Goal: Task Accomplishment & Management: Use online tool/utility

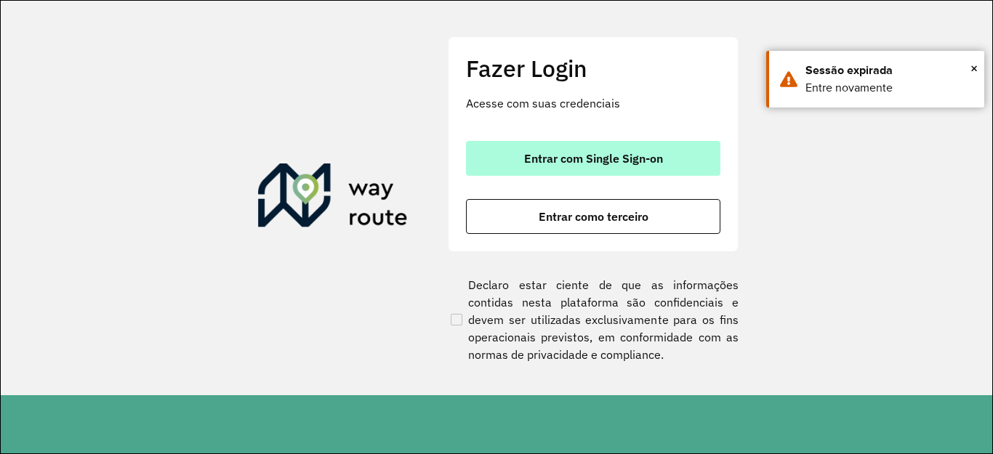
click at [604, 155] on span "Entrar com Single Sign-on" at bounding box center [593, 159] width 139 height 12
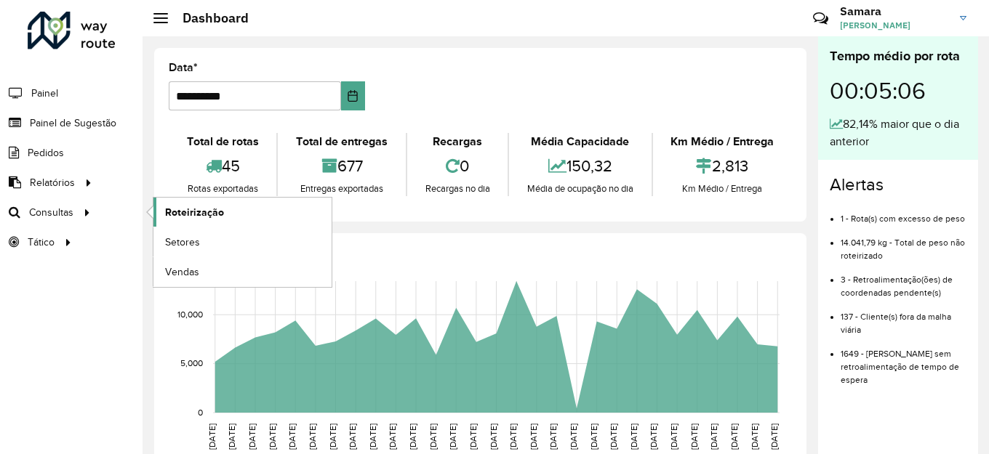
click at [217, 203] on link "Roteirização" at bounding box center [242, 212] width 178 height 29
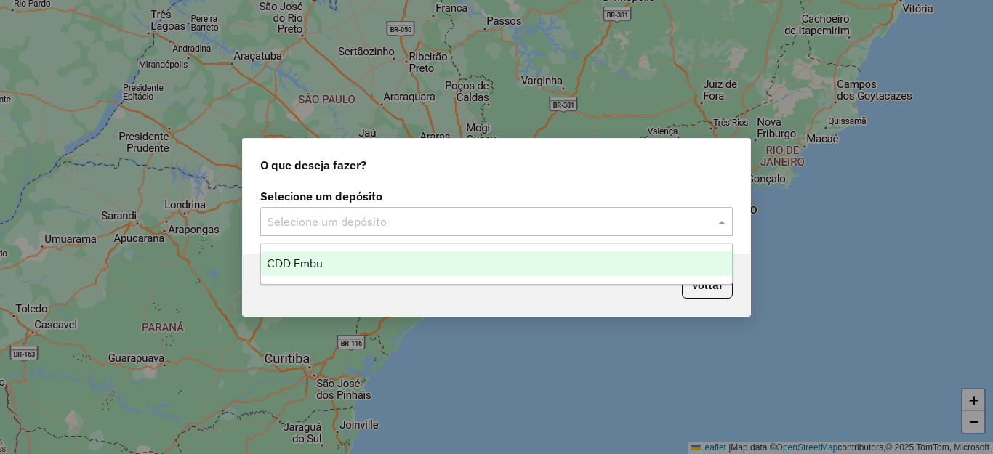
click at [295, 223] on input "text" at bounding box center [482, 222] width 429 height 17
click at [326, 262] on div "CDD Embu" at bounding box center [496, 264] width 471 height 25
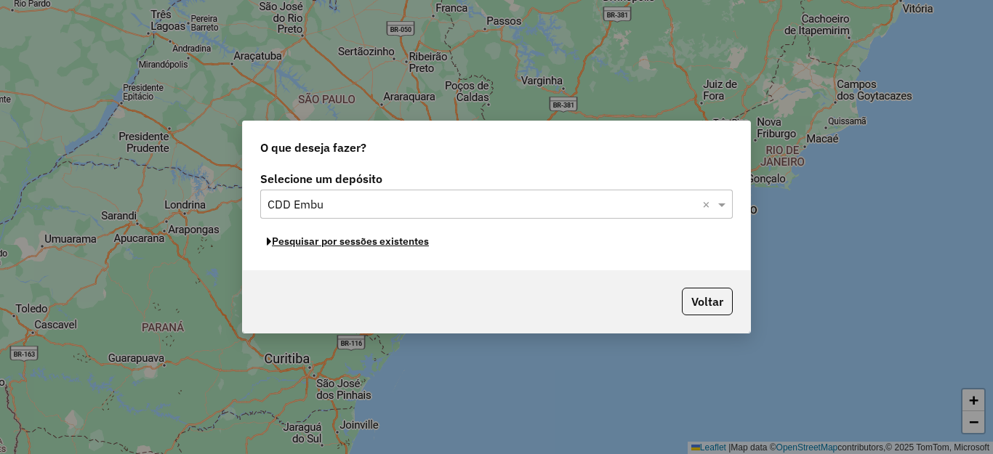
click at [382, 241] on button "Pesquisar por sessões existentes" at bounding box center [347, 241] width 175 height 23
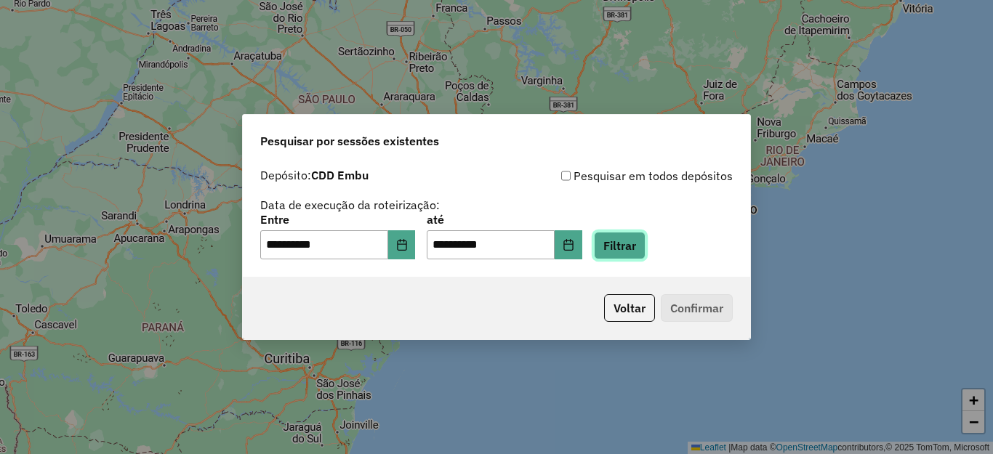
click at [646, 243] on button "Filtrar" at bounding box center [620, 246] width 52 height 28
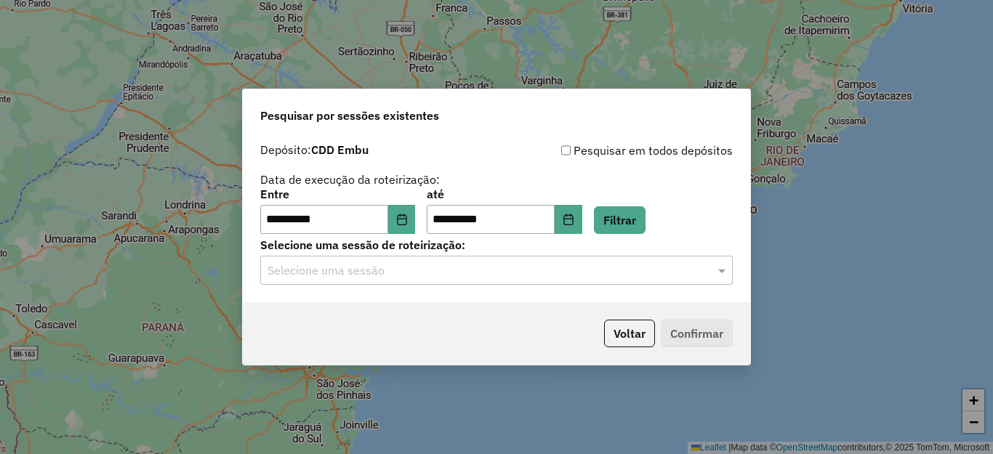
click at [380, 276] on input "text" at bounding box center [482, 270] width 429 height 17
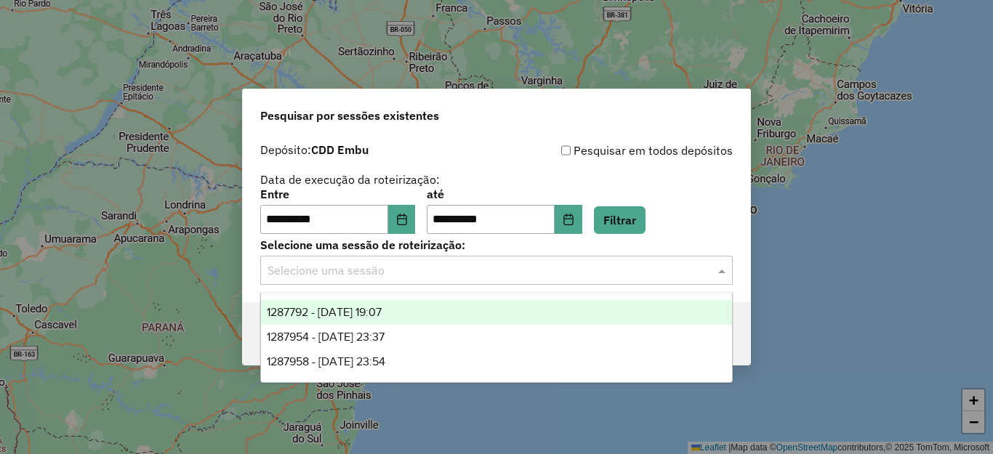
click at [382, 315] on span "1287792 - 03/10/2025 19:07" at bounding box center [324, 312] width 115 height 12
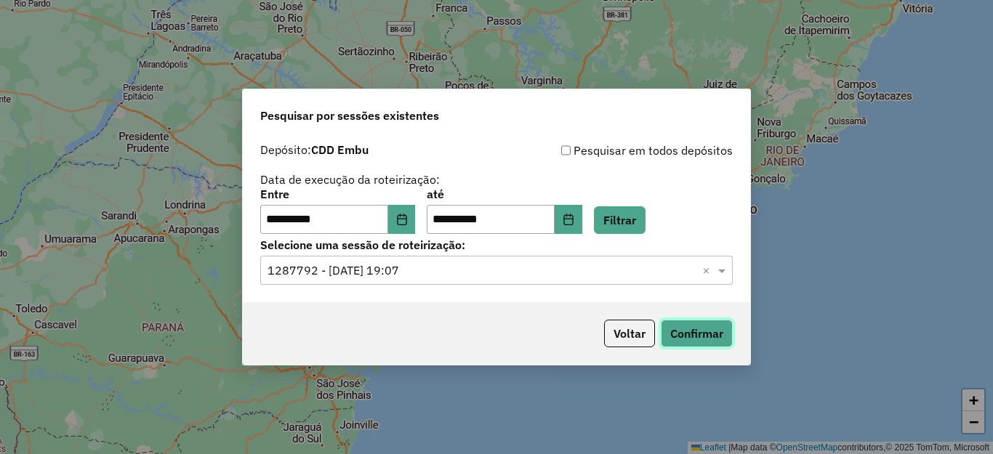
click at [718, 335] on button "Confirmar" at bounding box center [697, 334] width 72 height 28
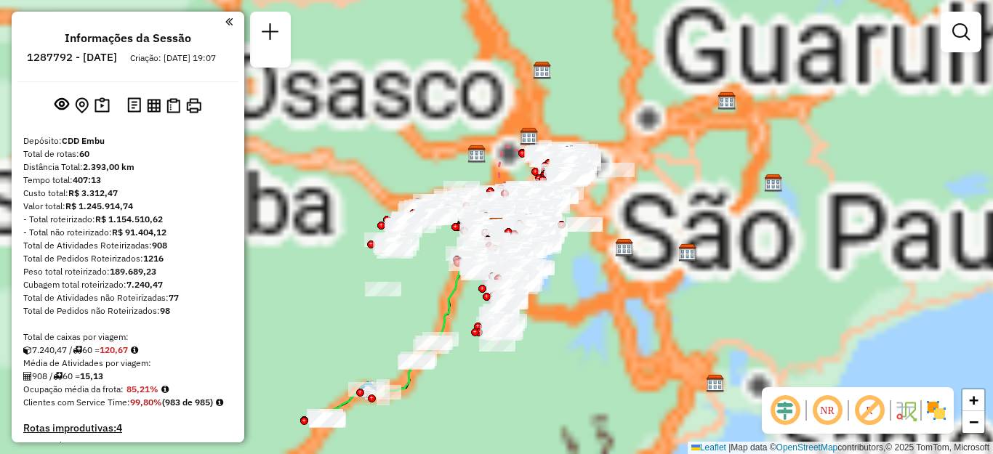
click at [0, 0] on div "Aguarde..." at bounding box center [0, 0] width 0 height 0
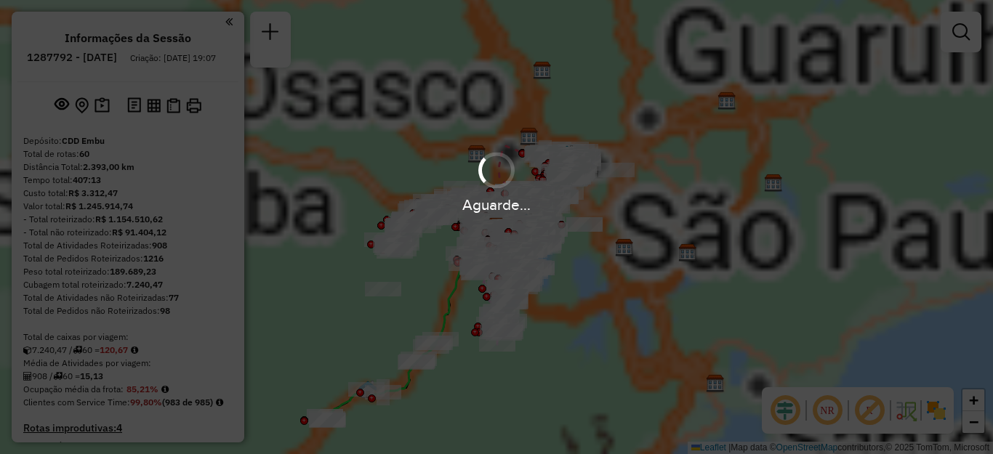
click at [872, 414] on em at bounding box center [869, 410] width 35 height 35
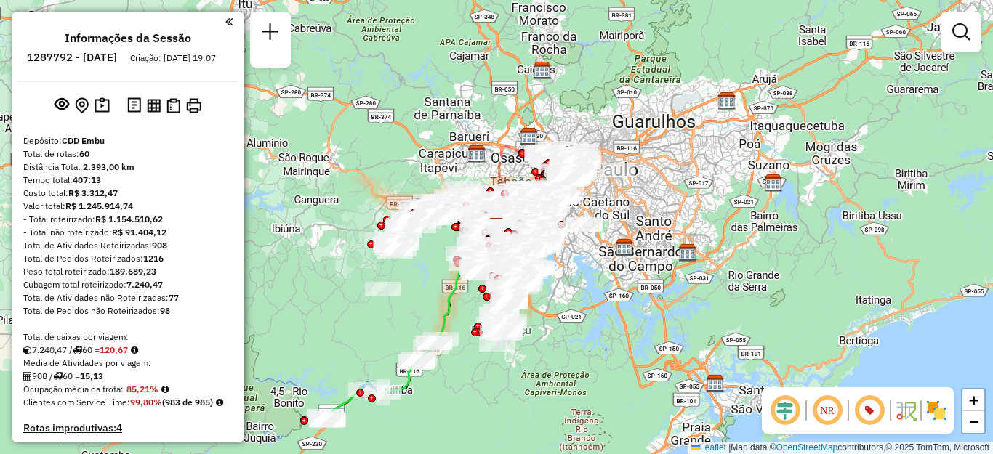
click at [933, 406] on img at bounding box center [936, 410] width 23 height 23
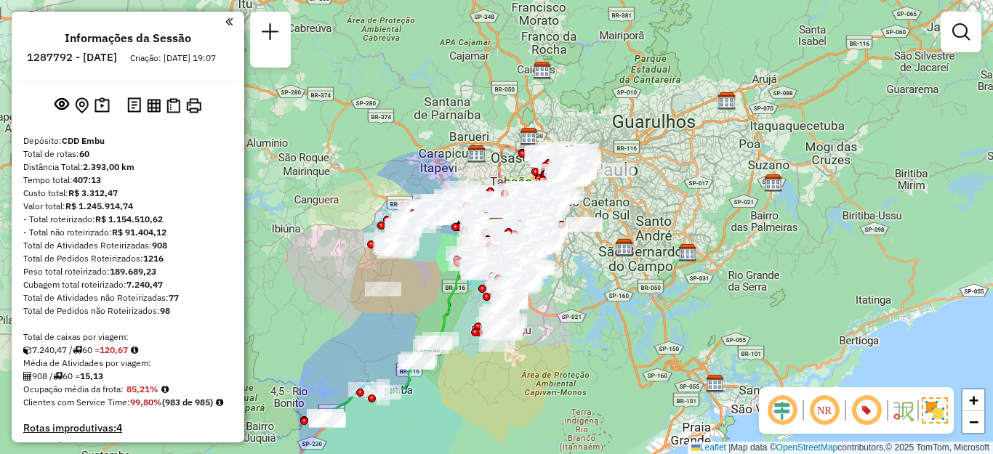
scroll to position [390, 0]
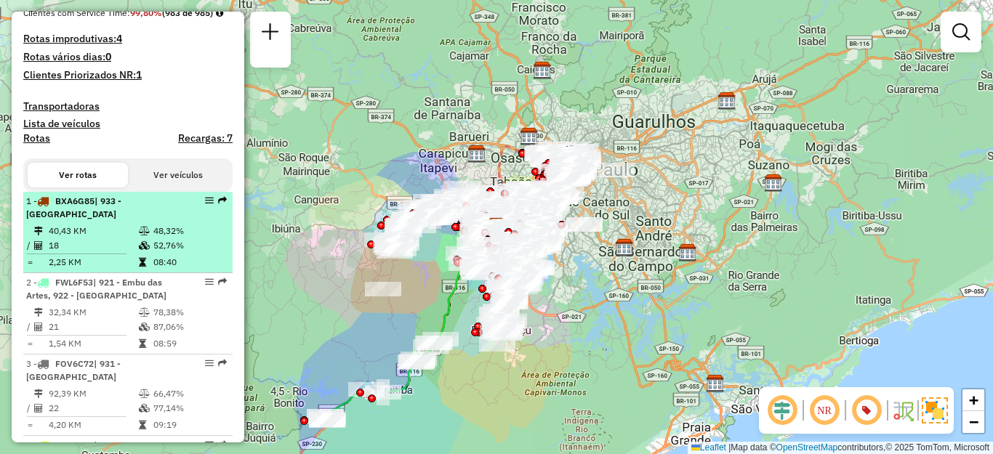
click at [145, 238] on td at bounding box center [145, 231] width 15 height 15
select select "**********"
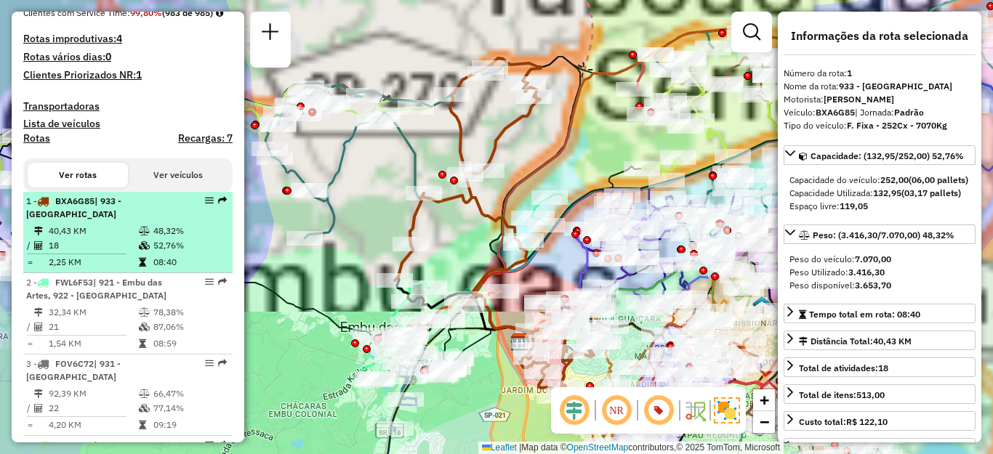
click at [205, 205] on em at bounding box center [209, 200] width 9 height 9
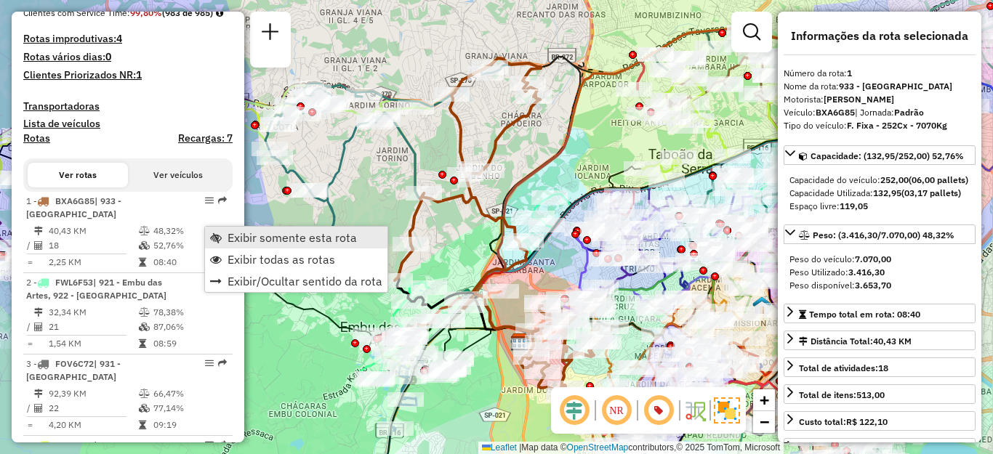
click at [253, 232] on span "Exibir somente esta rota" at bounding box center [292, 238] width 129 height 12
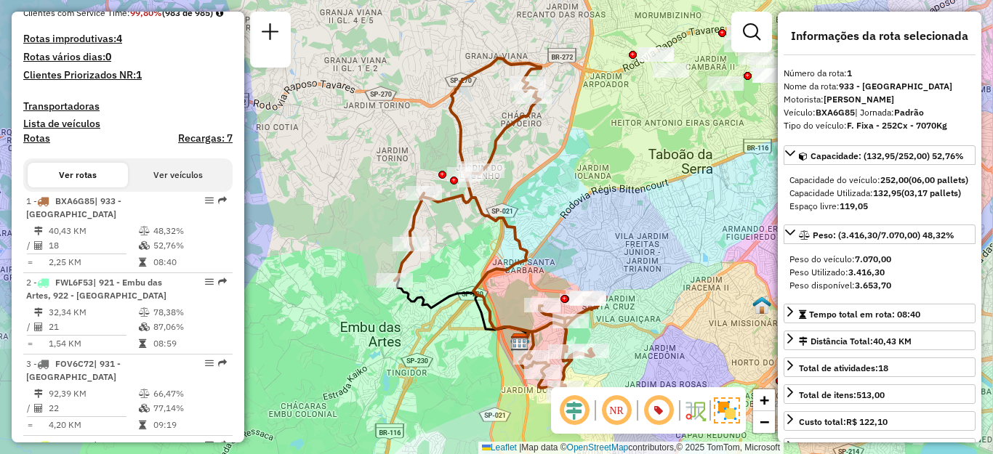
scroll to position [3833, 0]
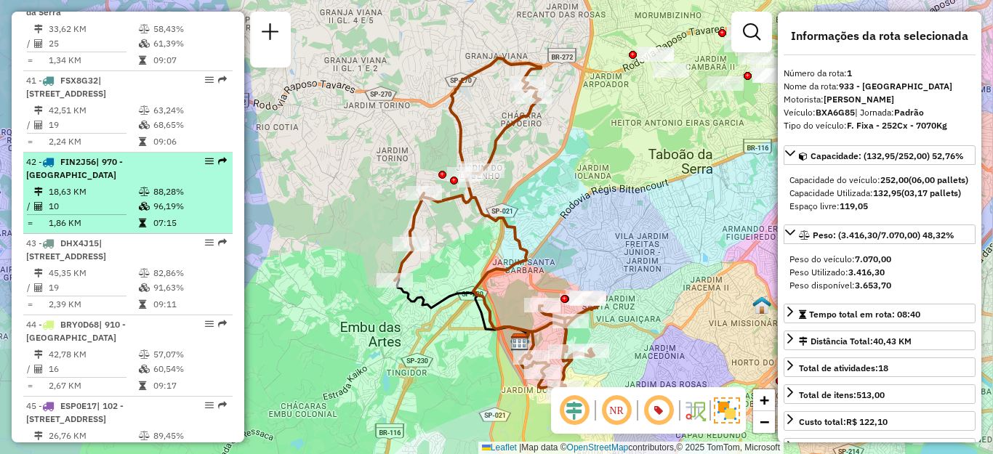
click at [64, 182] on div "42 - FIN2J56 | 970 - [GEOGRAPHIC_DATA]" at bounding box center [103, 169] width 154 height 26
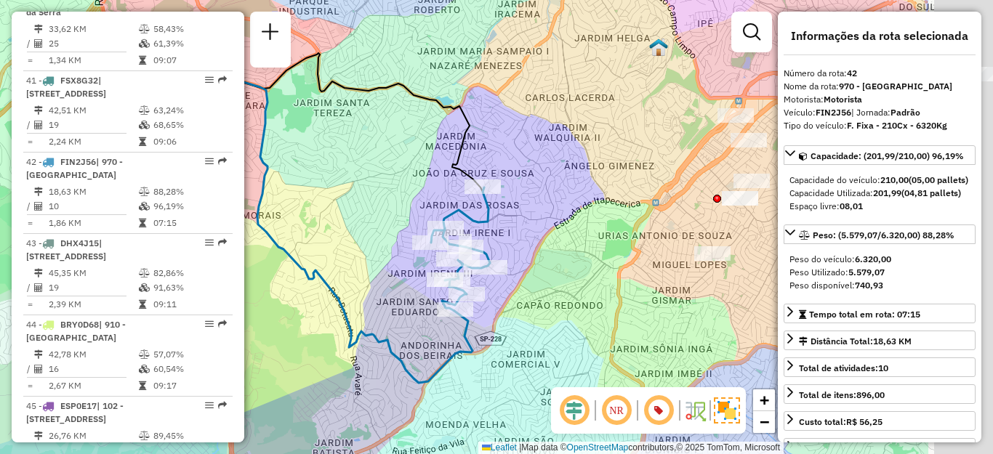
drag, startPoint x: 559, startPoint y: 344, endPoint x: 390, endPoint y: 333, distance: 169.7
click at [390, 333] on div "Janela de atendimento Grade de atendimento Capacidade Transportadoras Veículos …" at bounding box center [496, 227] width 993 height 454
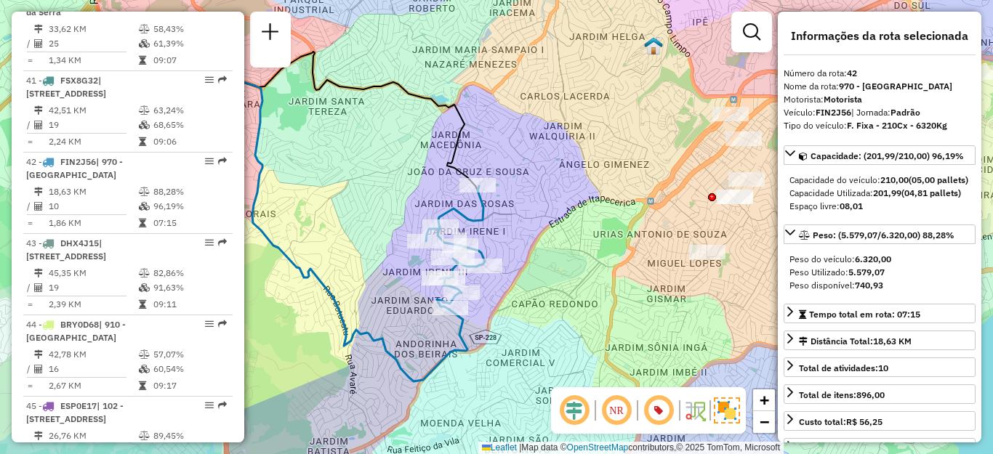
scroll to position [390, 0]
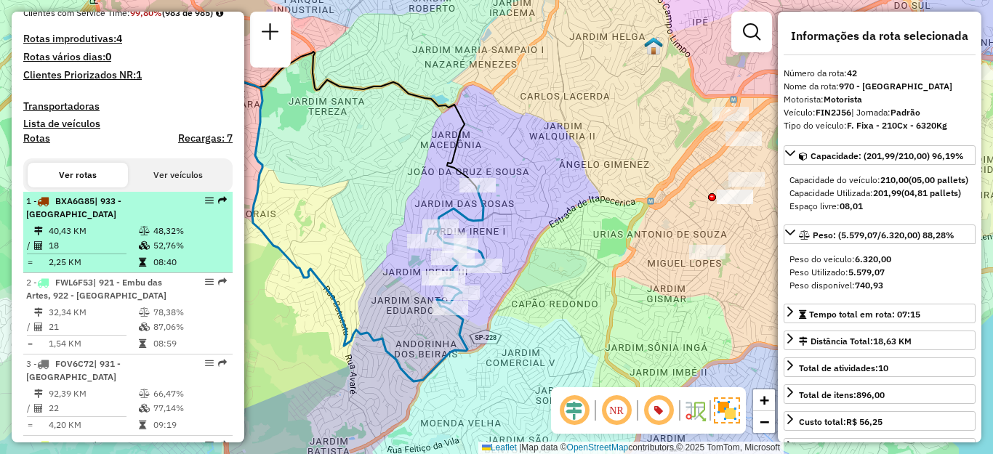
click at [122, 238] on td "40,43 KM" at bounding box center [93, 231] width 90 height 15
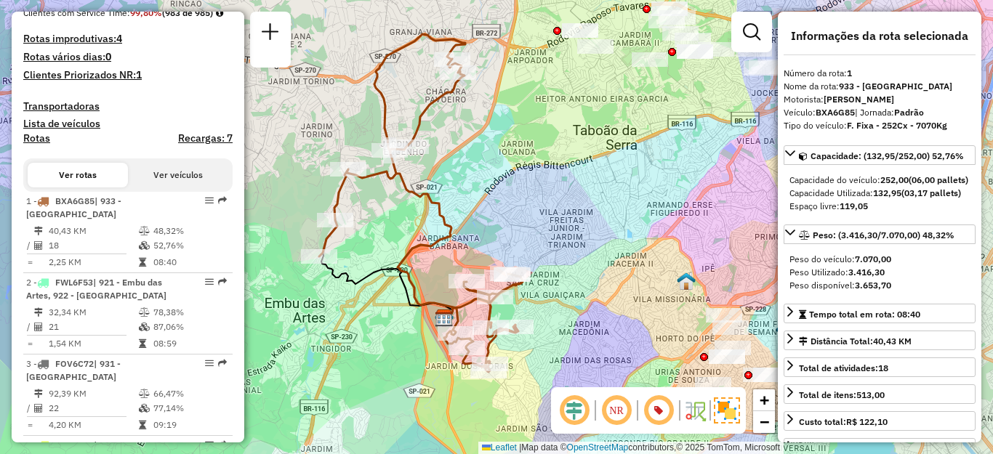
drag, startPoint x: 596, startPoint y: 228, endPoint x: 521, endPoint y: 204, distance: 79.3
click at [521, 204] on div "Janela de atendimento Grade de atendimento Capacidade Transportadoras Veículos …" at bounding box center [496, 227] width 993 height 454
click at [650, 411] on em at bounding box center [658, 410] width 35 height 35
click at [605, 411] on em at bounding box center [616, 410] width 35 height 35
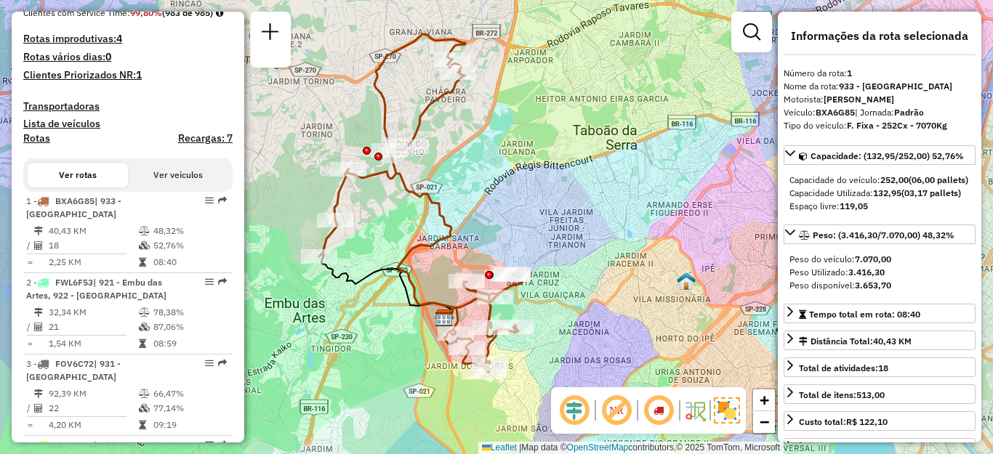
scroll to position [3833, 0]
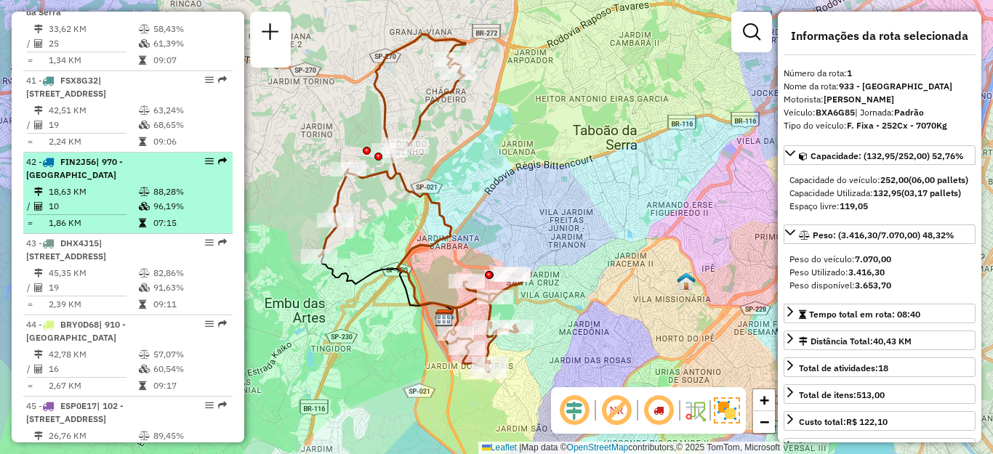
click at [88, 199] on td "18,63 KM" at bounding box center [93, 192] width 90 height 15
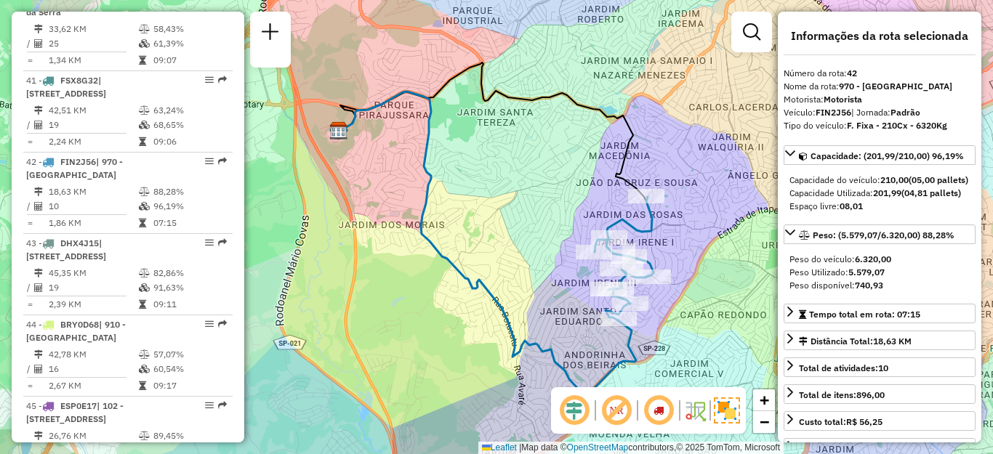
scroll to position [390, 0]
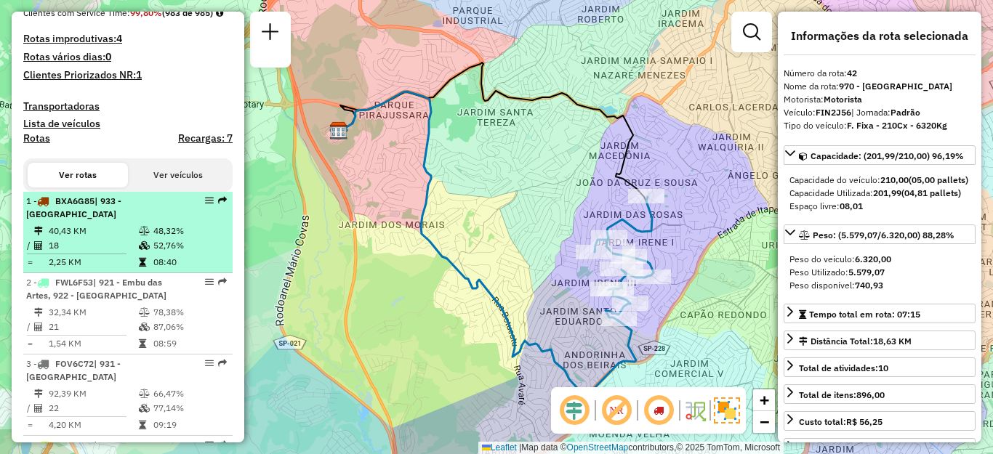
click at [87, 221] on div "1 - BXA6G85 | 933 - [GEOGRAPHIC_DATA]" at bounding box center [103, 208] width 154 height 26
